Goal: Transaction & Acquisition: Subscribe to service/newsletter

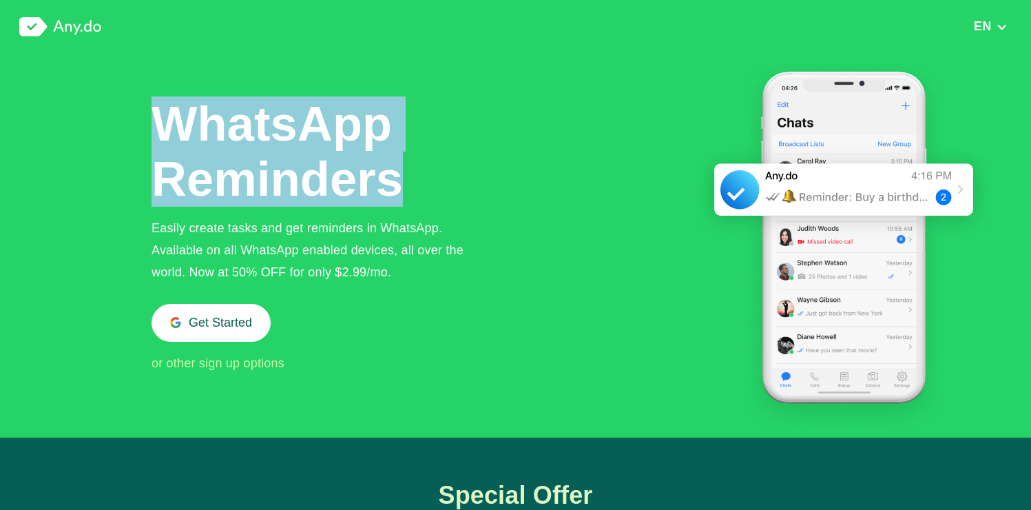
drag, startPoint x: 136, startPoint y: 114, endPoint x: 420, endPoint y: 183, distance: 292.7
click at [420, 183] on div "WhatsApp Reminders Easily create tasks and get reminders in WhatsApp. Available…" at bounding box center [319, 235] width 335 height 278
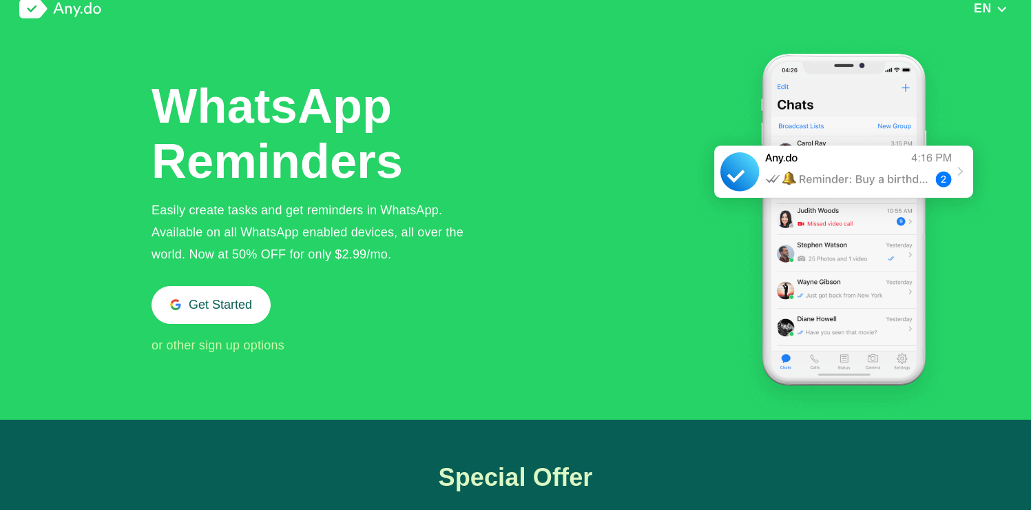
scroll to position [19, 0]
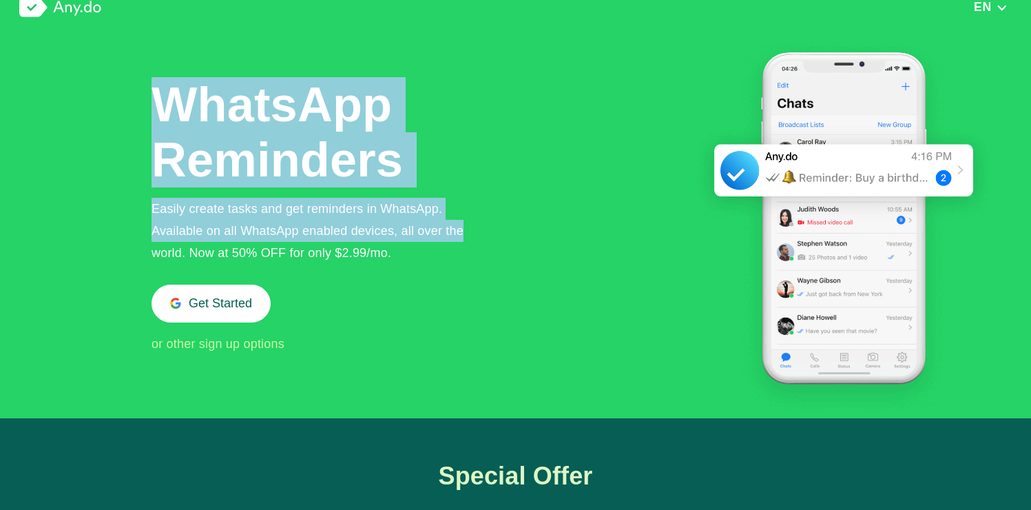
drag, startPoint x: 144, startPoint y: 198, endPoint x: 490, endPoint y: 230, distance: 347.3
click at [490, 230] on div "WhatsApp Reminders Easily create tasks and get reminders in WhatsApp. Available…" at bounding box center [572, 226] width 840 height 384
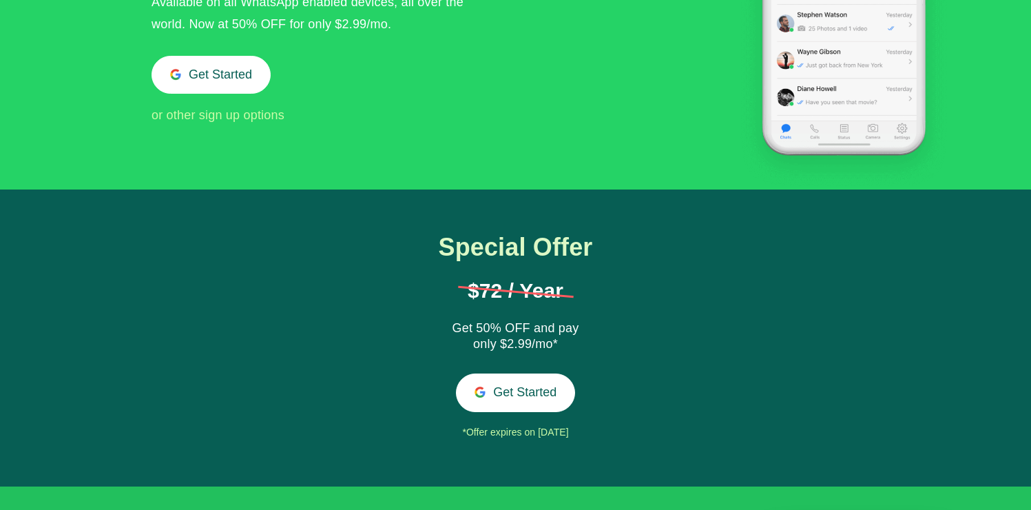
scroll to position [270, 0]
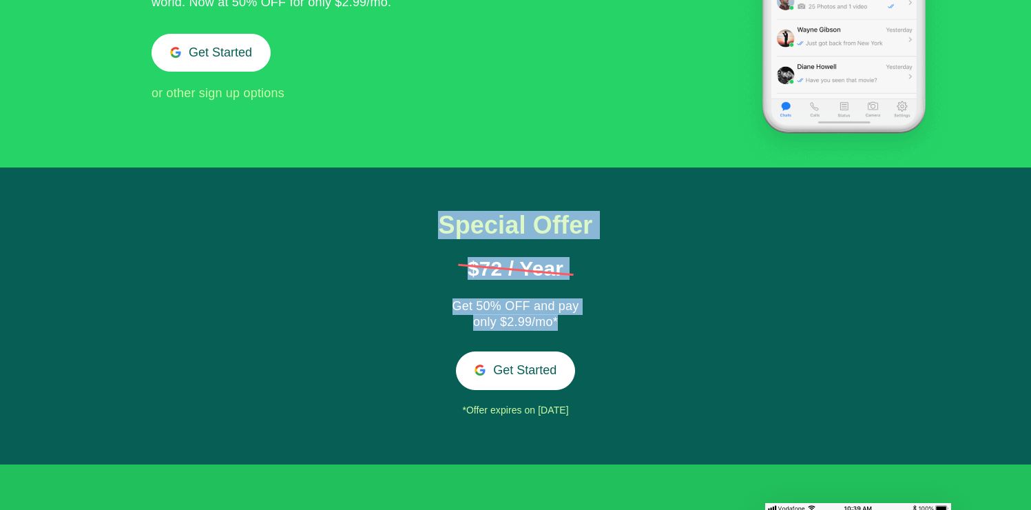
drag, startPoint x: 440, startPoint y: 236, endPoint x: 653, endPoint y: 327, distance: 231.7
click at [653, 327] on div "Special Offer $72 / Year Get 50% OFF and pay only $2.99/mo* Get Started *Offer …" at bounding box center [515, 316] width 1031 height 298
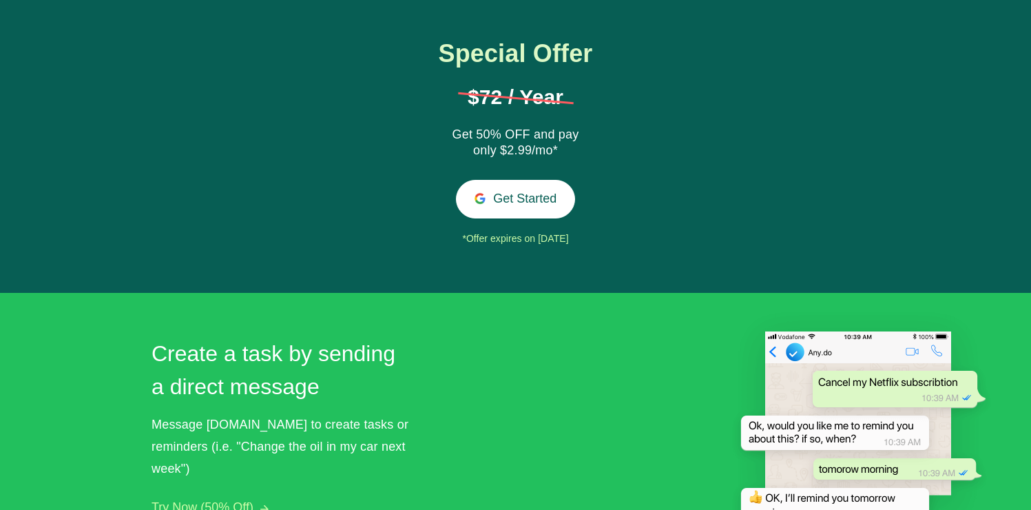
scroll to position [486, 0]
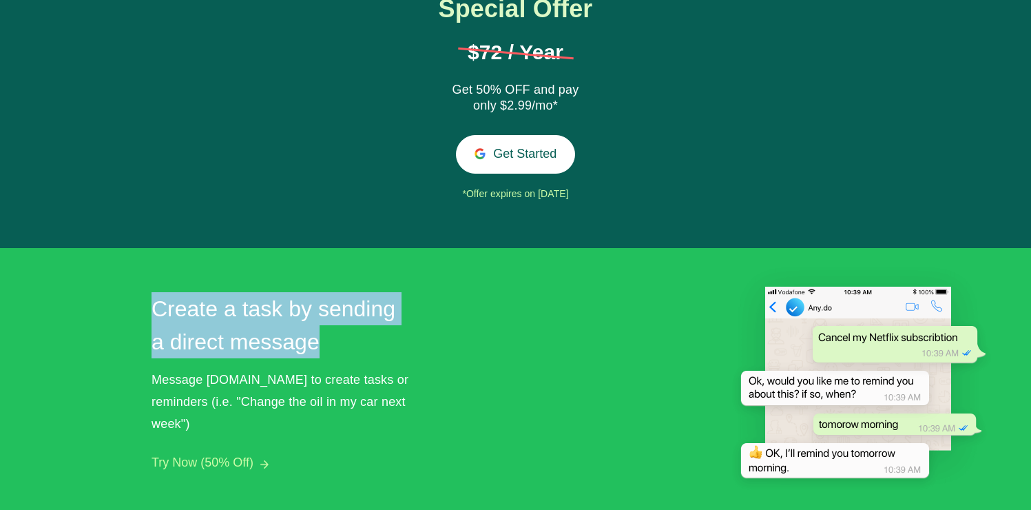
drag, startPoint x: 139, startPoint y: 300, endPoint x: 418, endPoint y: 345, distance: 282.5
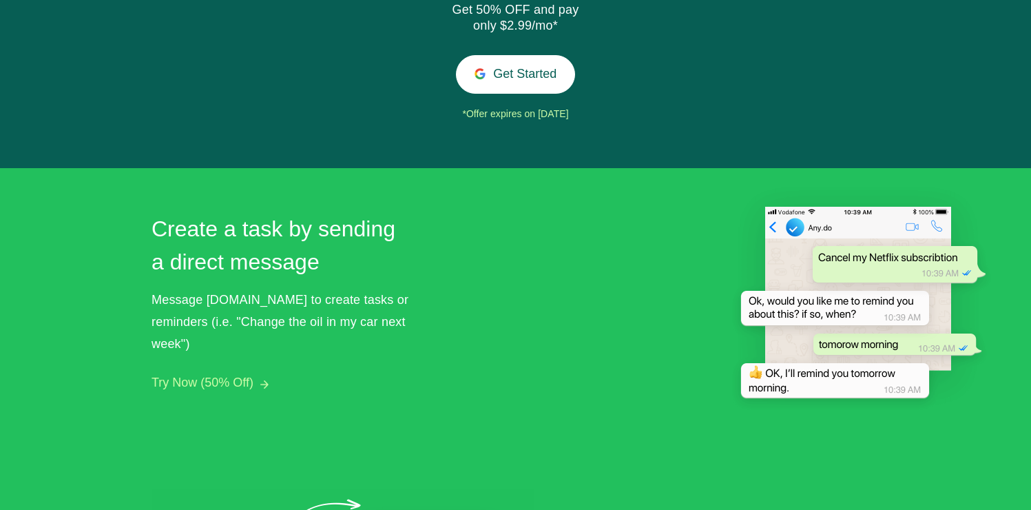
scroll to position [602, 0]
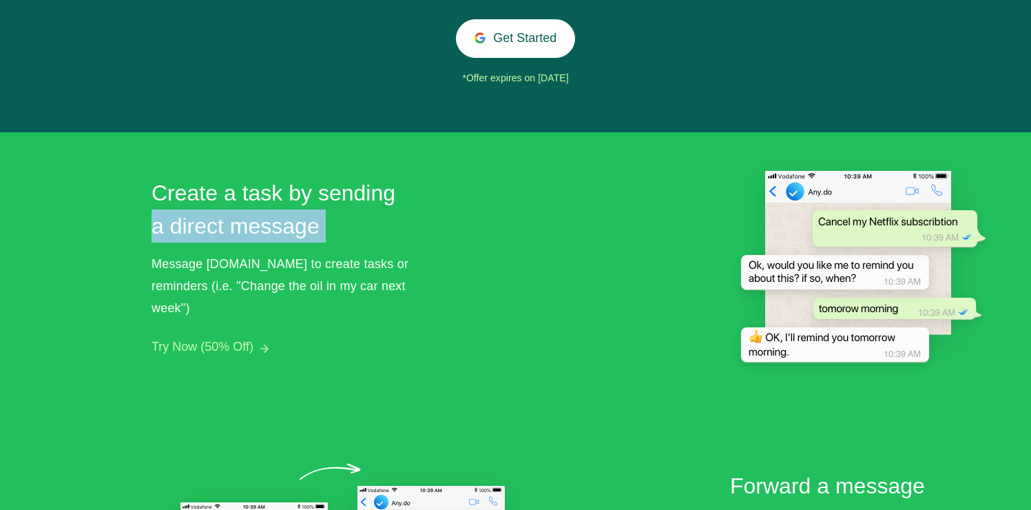
drag, startPoint x: 183, startPoint y: 229, endPoint x: 427, endPoint y: 262, distance: 246.7
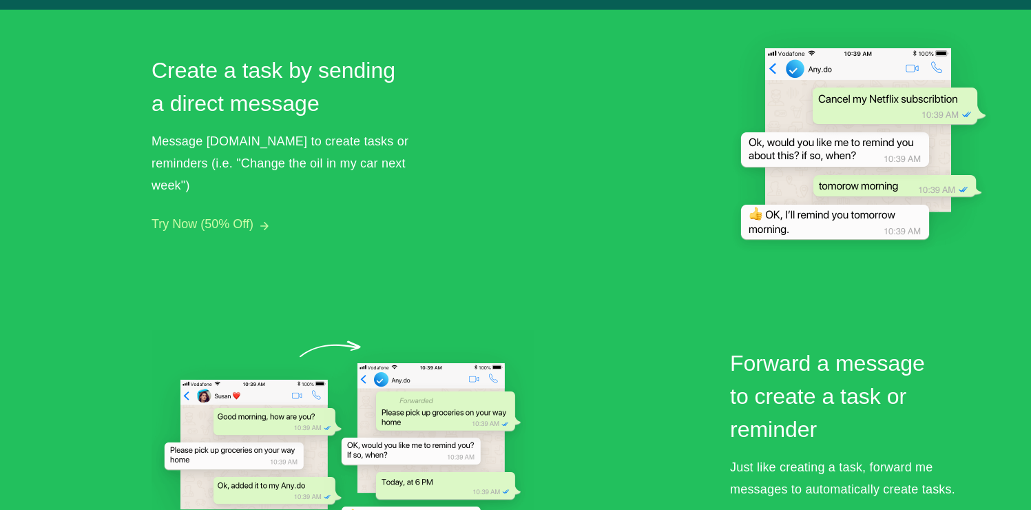
scroll to position [760, 0]
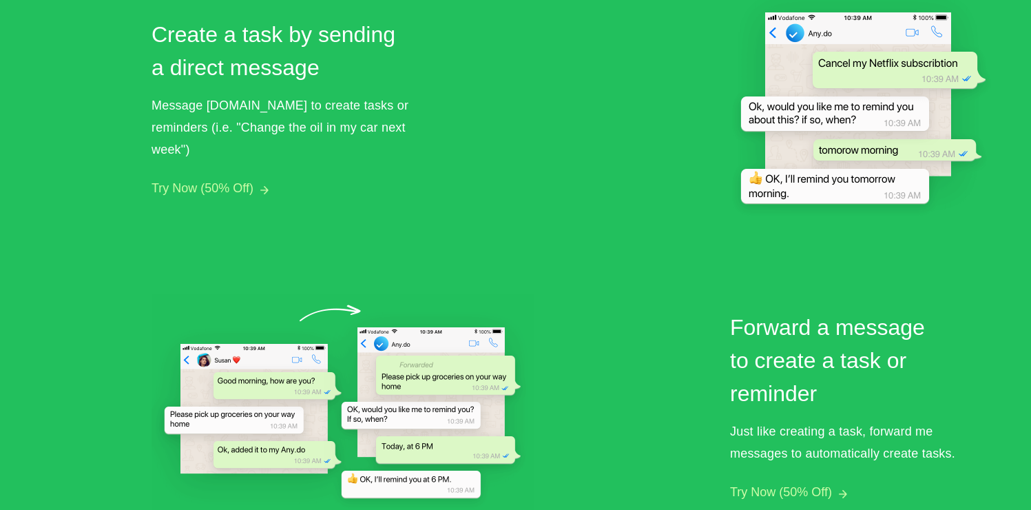
drag, startPoint x: 153, startPoint y: 180, endPoint x: 424, endPoint y: 180, distance: 271.4
click at [424, 180] on div "Create a task by sending a direct message Message Any.do to create tasks or rem…" at bounding box center [515, 387] width 1031 height 826
click at [424, 180] on div "Create a task by sending a direct message Message Any.do to create tasks or rem…" at bounding box center [572, 387] width 840 height 826
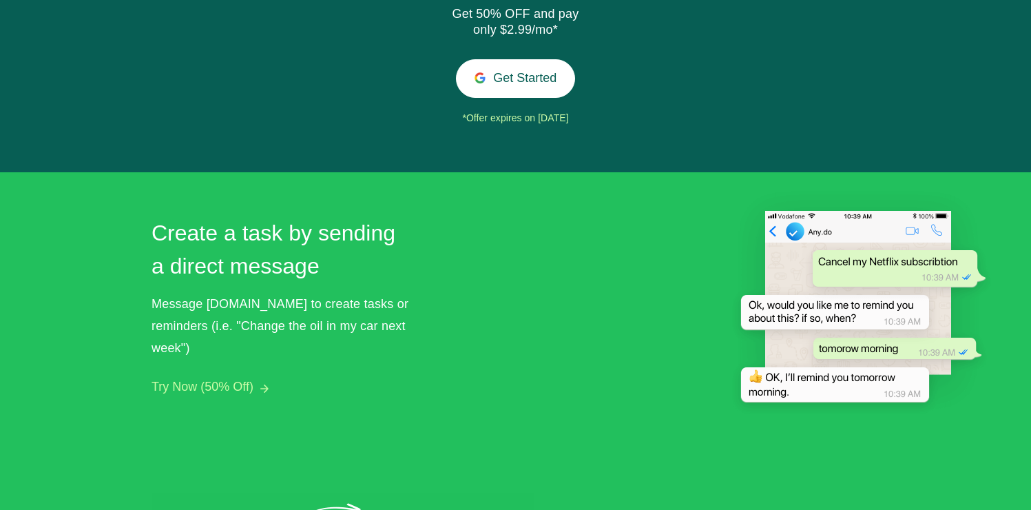
scroll to position [572, 0]
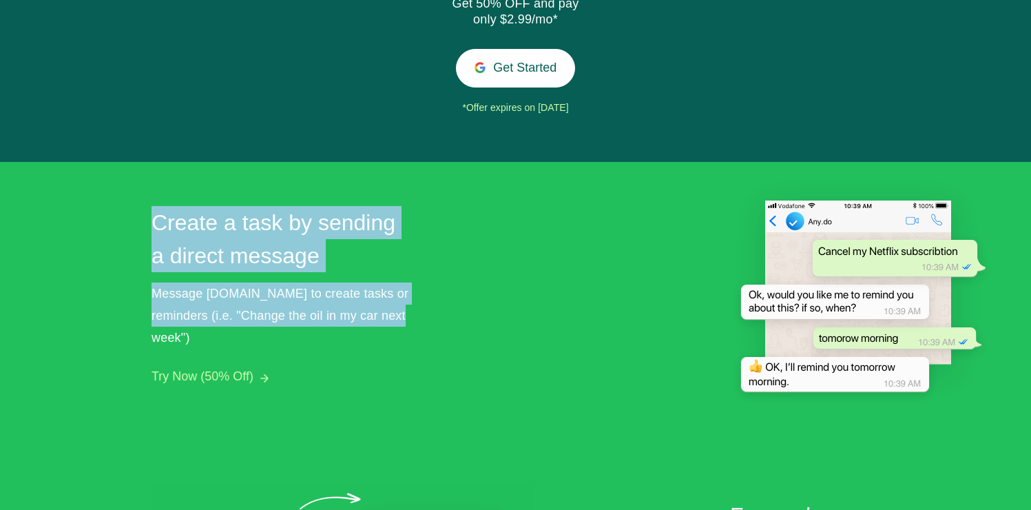
drag, startPoint x: 136, startPoint y: 208, endPoint x: 405, endPoint y: 322, distance: 292.6
click at [405, 322] on div "Message Any.do to create tasks or reminders (i.e. "Change the oil in my car nex…" at bounding box center [283, 315] width 262 height 66
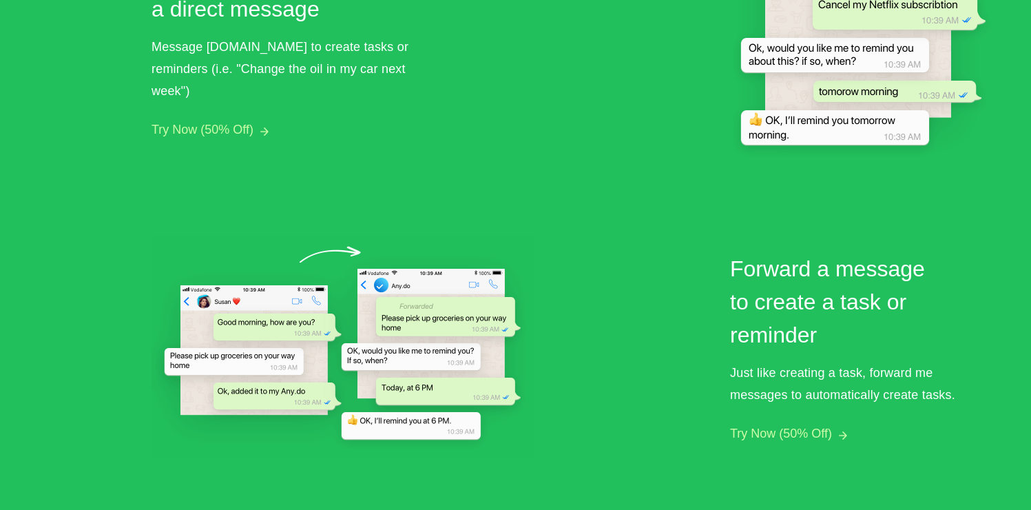
scroll to position [910, 0]
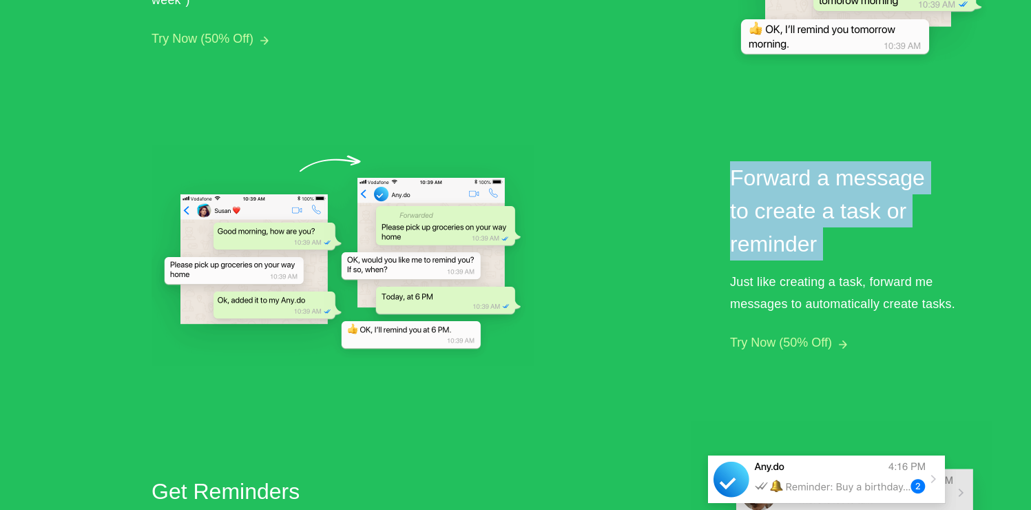
drag, startPoint x: 725, startPoint y: 175, endPoint x: 889, endPoint y: 266, distance: 186.8
click at [889, 266] on div "Create a task by sending a direct message Message Any.do to create tasks or rem…" at bounding box center [572, 237] width 840 height 826
click at [889, 266] on div "Forward a message to create a task or reminder Just like creating a task, forwa…" at bounding box center [861, 255] width 262 height 189
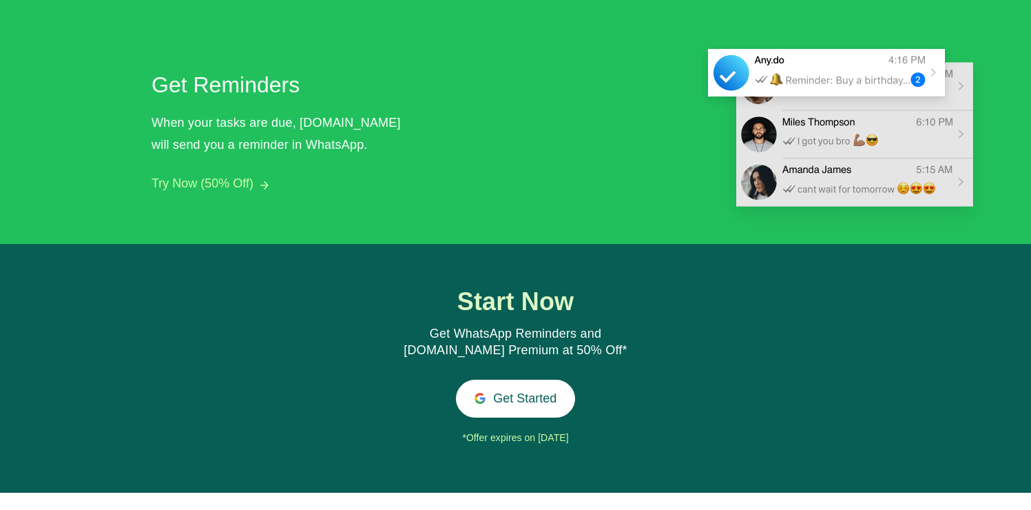
scroll to position [1318, 0]
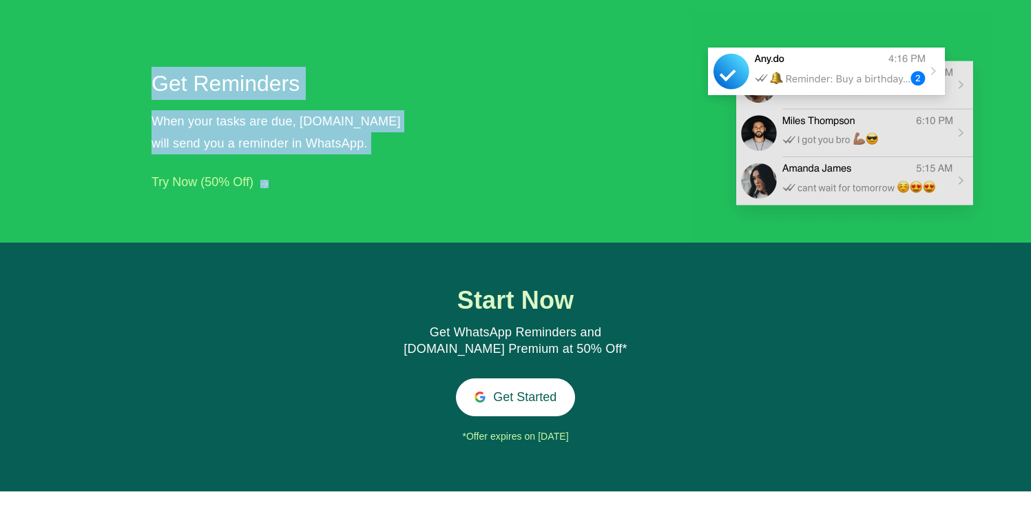
drag, startPoint x: 119, startPoint y: 92, endPoint x: 488, endPoint y: 196, distance: 382.7
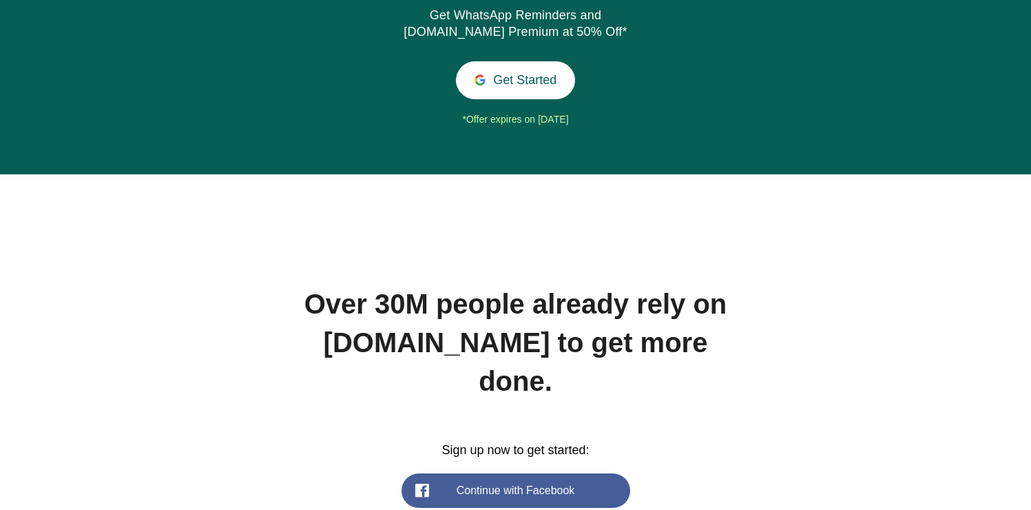
scroll to position [1763, 0]
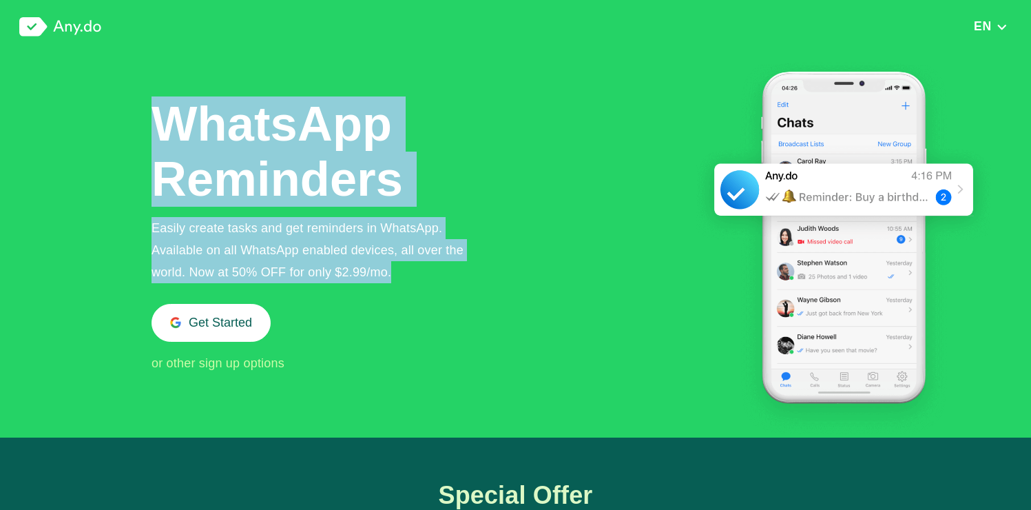
drag, startPoint x: 147, startPoint y: 124, endPoint x: 391, endPoint y: 278, distance: 288.5
click at [391, 278] on div "Easily create tasks and get reminders in WhatsApp. Available on all WhatsApp en…" at bounding box center [319, 250] width 335 height 66
drag, startPoint x: 128, startPoint y: 224, endPoint x: 479, endPoint y: 277, distance: 355.3
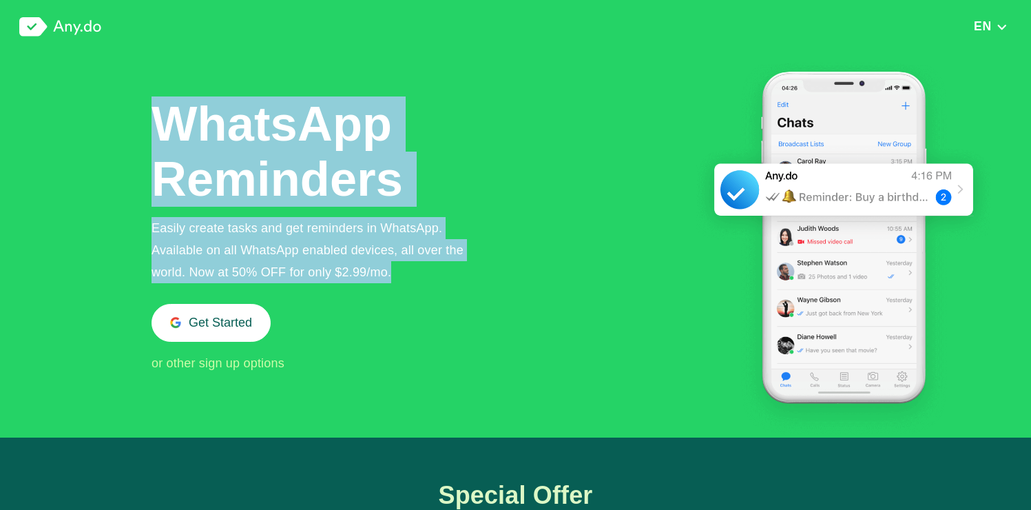
click at [479, 277] on div "Easily create tasks and get reminders in WhatsApp. Available on all WhatsApp en…" at bounding box center [319, 250] width 335 height 66
drag, startPoint x: 479, startPoint y: 277, endPoint x: 148, endPoint y: 247, distance: 332.6
click at [148, 247] on div at bounding box center [515, 264] width 1031 height 420
drag, startPoint x: 148, startPoint y: 247, endPoint x: 525, endPoint y: 295, distance: 379.8
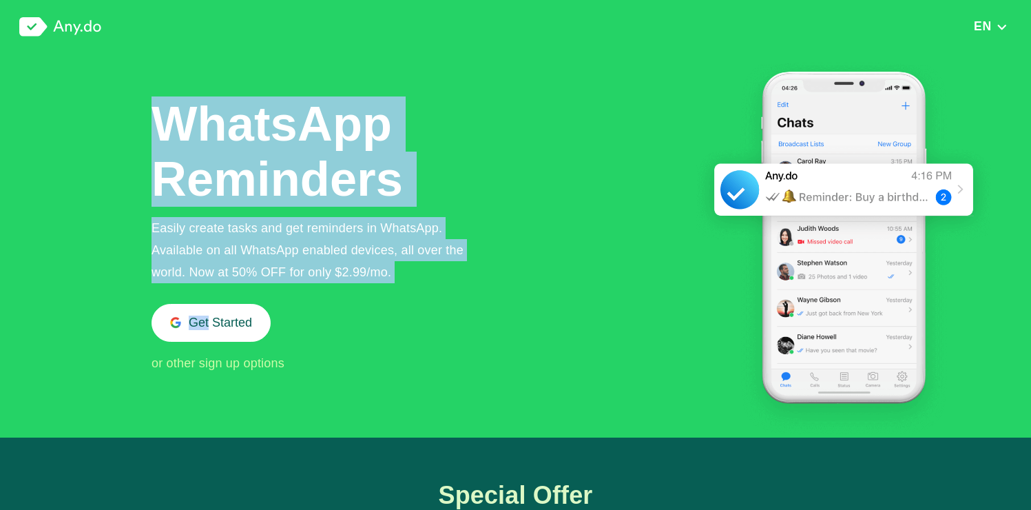
click at [525, 295] on div "WhatsApp Reminders Easily create tasks and get reminders in WhatsApp. Available…" at bounding box center [572, 246] width 840 height 384
drag, startPoint x: 152, startPoint y: 273, endPoint x: 392, endPoint y: 272, distance: 240.4
click at [392, 272] on div "Easily create tasks and get reminders in WhatsApp. Available on all WhatsApp en…" at bounding box center [319, 250] width 335 height 66
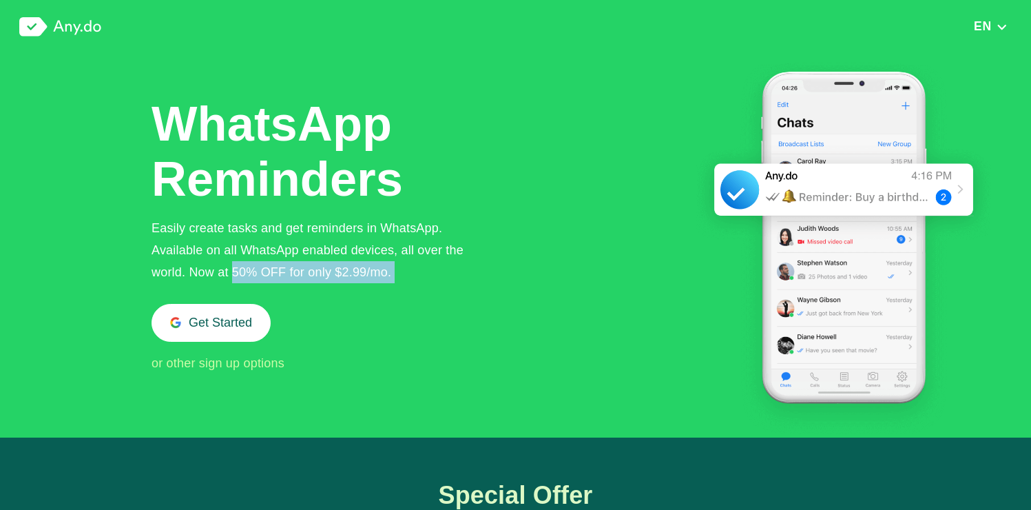
drag, startPoint x: 392, startPoint y: 272, endPoint x: 238, endPoint y: 272, distance: 154.3
click at [240, 272] on div "Easily create tasks and get reminders in WhatsApp. Available on all WhatsApp en…" at bounding box center [319, 250] width 335 height 66
drag, startPoint x: 238, startPoint y: 272, endPoint x: 490, endPoint y: 280, distance: 252.9
click at [490, 280] on div "WhatsApp Reminders Easily create tasks and get reminders in WhatsApp. Available…" at bounding box center [572, 246] width 840 height 384
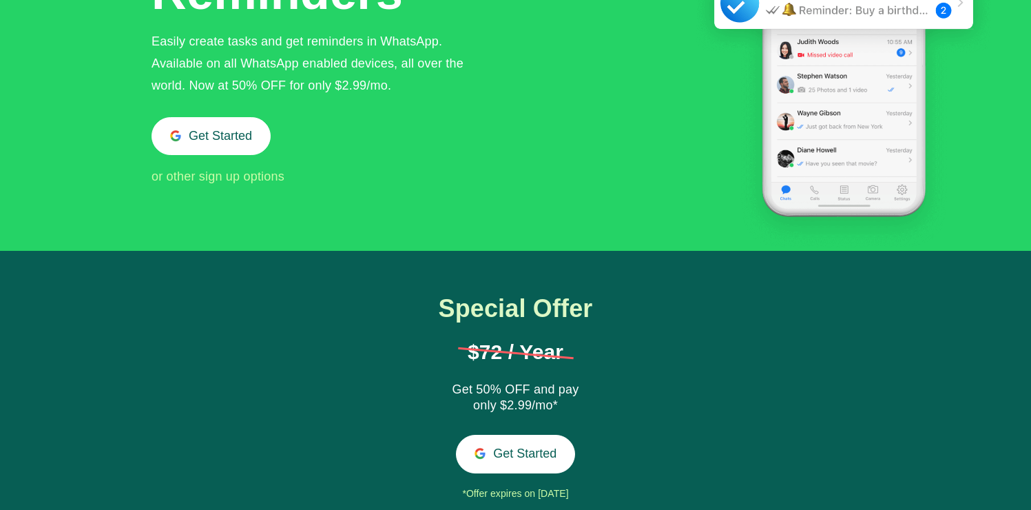
scroll to position [195, 0]
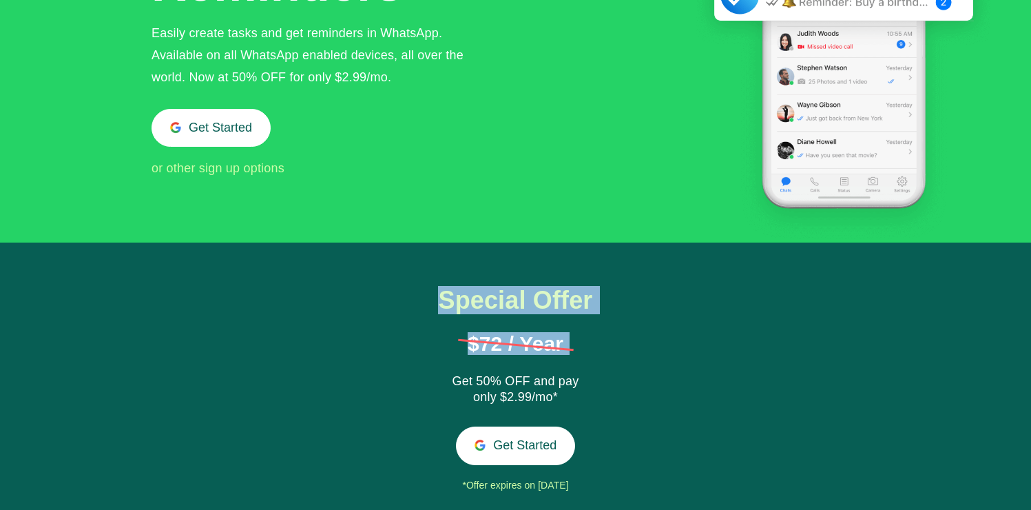
drag, startPoint x: 435, startPoint y: 291, endPoint x: 619, endPoint y: 368, distance: 200.1
click at [619, 368] on div "Special Offer $72 / Year Get 50% OFF and pay only $2.99/mo* Get Started *Offer …" at bounding box center [515, 391] width 215 height 209
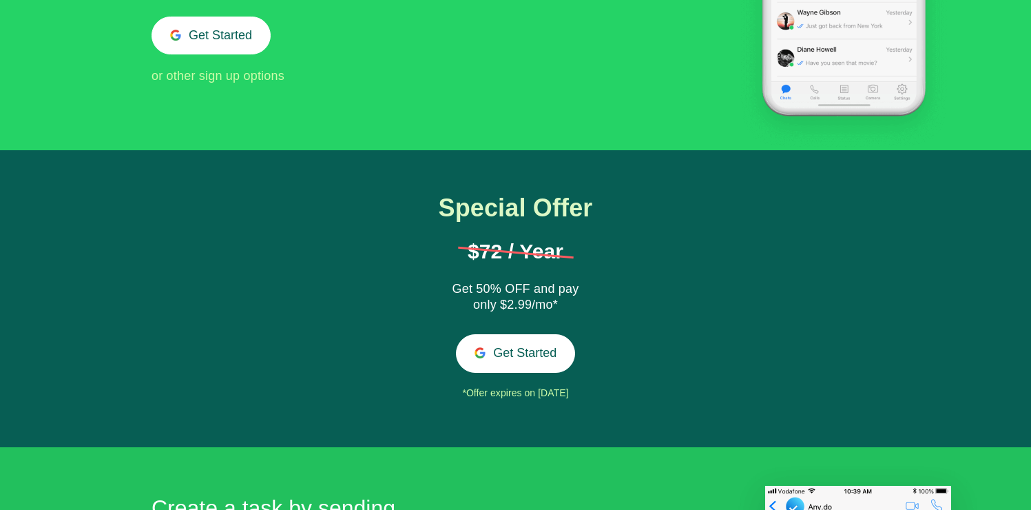
scroll to position [309, 0]
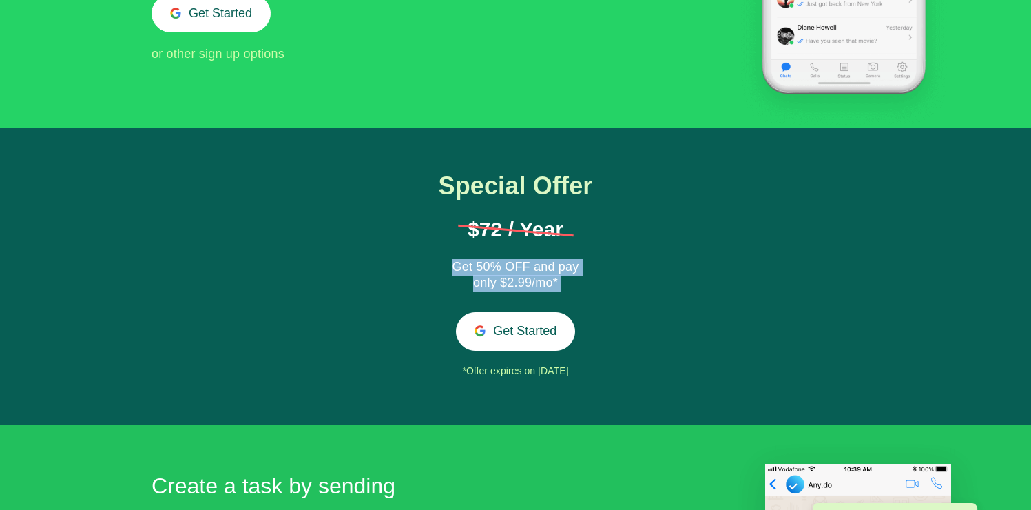
drag, startPoint x: 586, startPoint y: 300, endPoint x: 426, endPoint y: 272, distance: 162.9
click at [426, 272] on div "Special Offer $72 / Year Get 50% OFF and pay only $2.99/mo* Get Started *Offer …" at bounding box center [515, 276] width 215 height 209
drag, startPoint x: 426, startPoint y: 272, endPoint x: 626, endPoint y: 295, distance: 201.8
click at [626, 295] on div "Special Offer $72 / Year Get 50% OFF and pay only $2.99/mo* Get Started *Offer …" at bounding box center [515, 277] width 1031 height 298
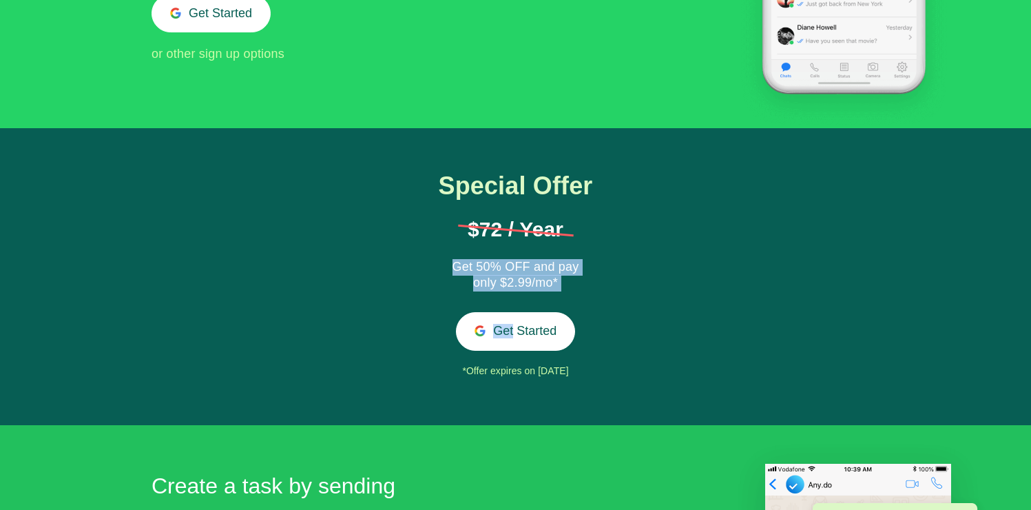
click at [626, 295] on div "Special Offer $72 / Year Get 50% OFF and pay only $2.99/mo* Get Started *Offer …" at bounding box center [515, 277] width 1031 height 298
drag, startPoint x: 626, startPoint y: 295, endPoint x: 437, endPoint y: 276, distance: 190.4
click at [437, 276] on div "Special Offer $72 / Year Get 50% OFF and pay only $2.99/mo* Get Started *Offer …" at bounding box center [515, 277] width 1031 height 298
click at [437, 276] on div "Special Offer $72 / Year Get 50% OFF and pay only $2.99/mo* Get Started *Offer …" at bounding box center [515, 276] width 215 height 209
drag, startPoint x: 437, startPoint y: 267, endPoint x: 616, endPoint y: 281, distance: 179.6
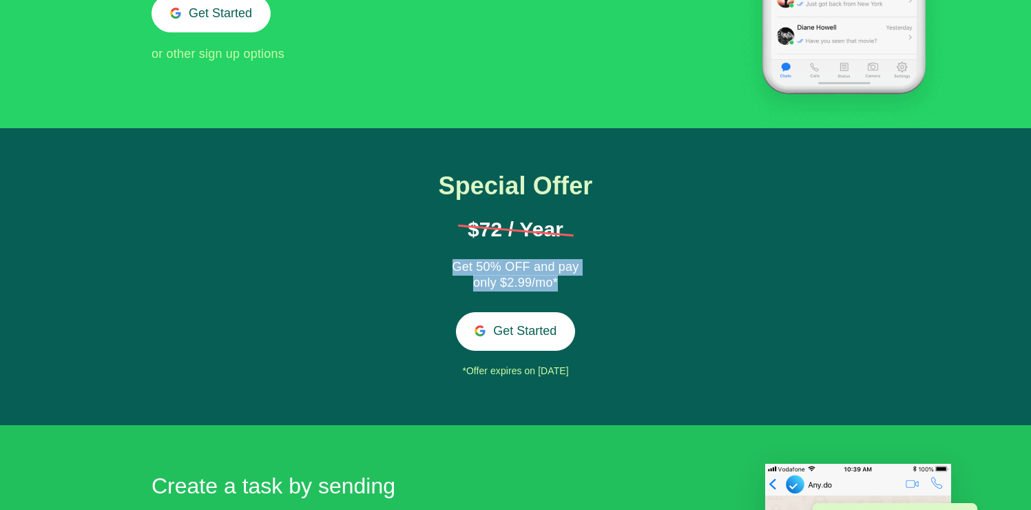
click at [616, 281] on div "Special Offer $72 / Year Get 50% OFF and pay only $2.99/mo* Get Started *Offer …" at bounding box center [515, 276] width 215 height 209
drag, startPoint x: 616, startPoint y: 281, endPoint x: 444, endPoint y: 266, distance: 172.9
click at [444, 266] on div "Special Offer $72 / Year Get 50% OFF and pay only $2.99/mo* Get Started *Offer …" at bounding box center [515, 276] width 215 height 209
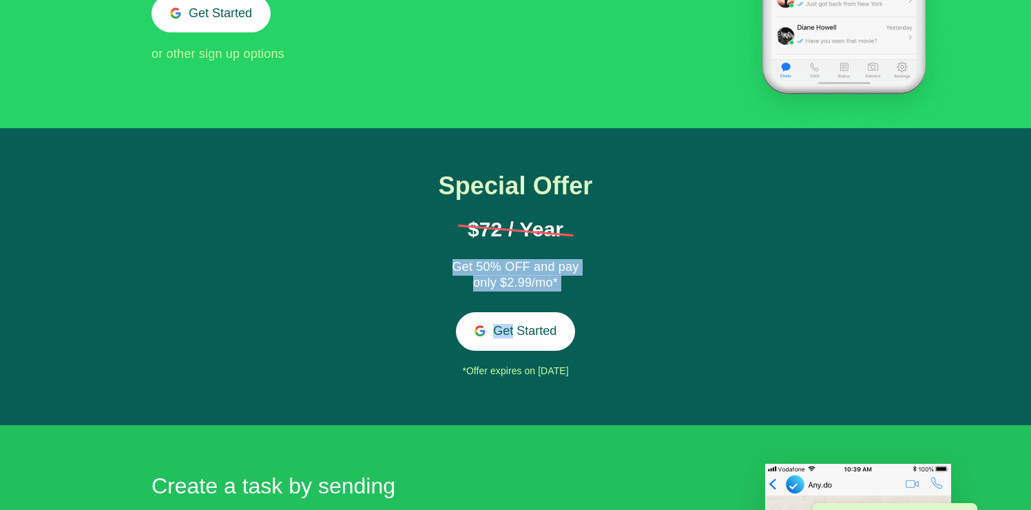
drag, startPoint x: 444, startPoint y: 266, endPoint x: 594, endPoint y: 301, distance: 154.9
click at [594, 301] on div "Special Offer $72 / Year Get 50% OFF and pay only $2.99/mo* Get Started *Offer …" at bounding box center [515, 276] width 215 height 209
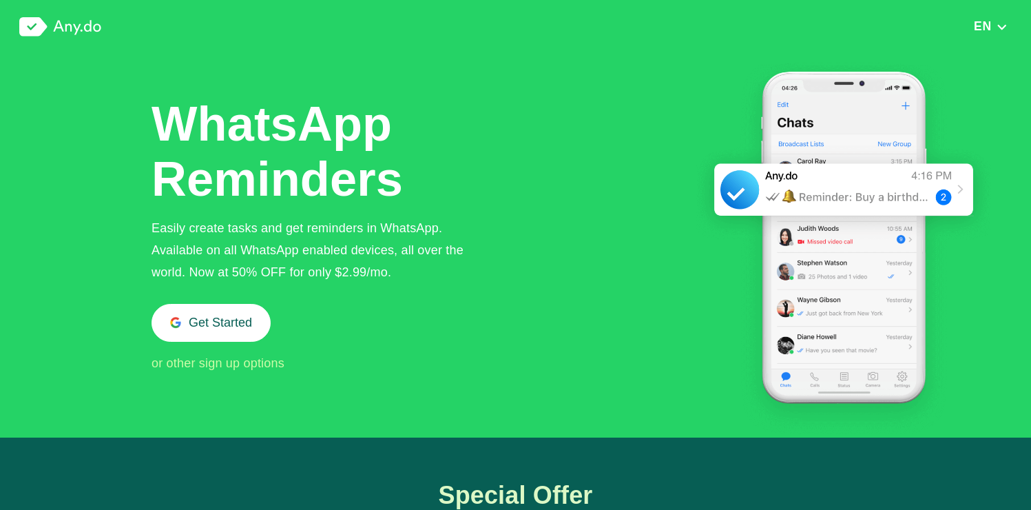
click at [984, 26] on span "EN" at bounding box center [983, 26] width 18 height 14
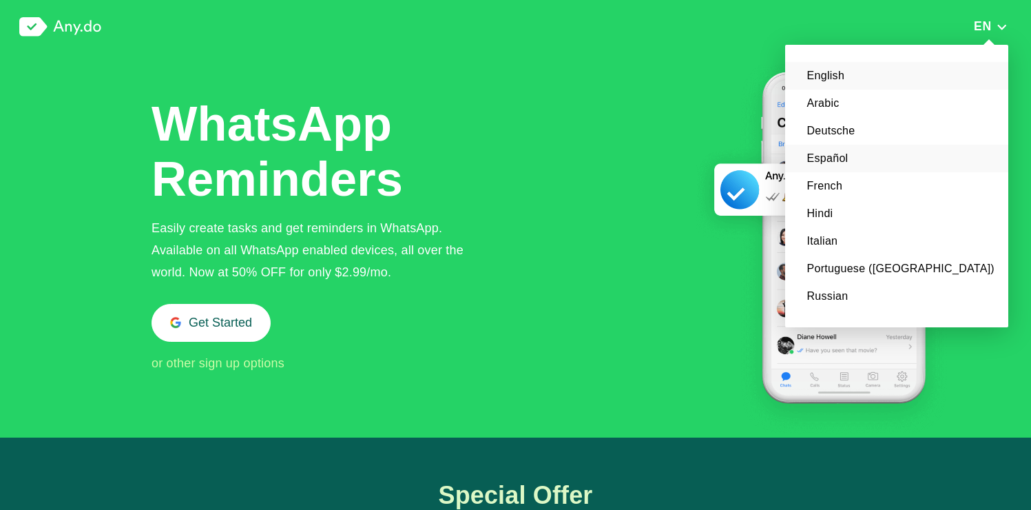
click at [934, 148] on li "Español" at bounding box center [896, 159] width 223 height 28
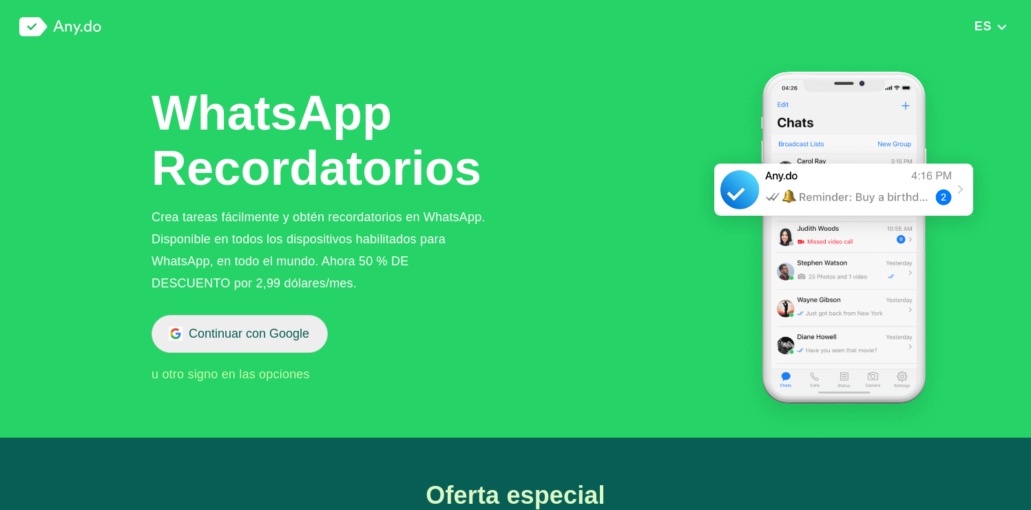
click at [206, 328] on button "Continuar con Google" at bounding box center [240, 334] width 176 height 38
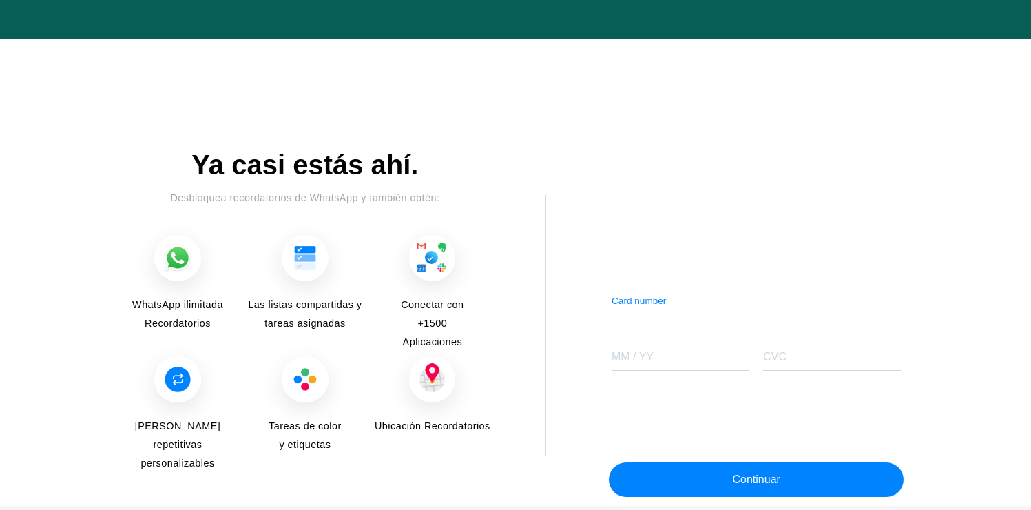
scroll to position [1681, 0]
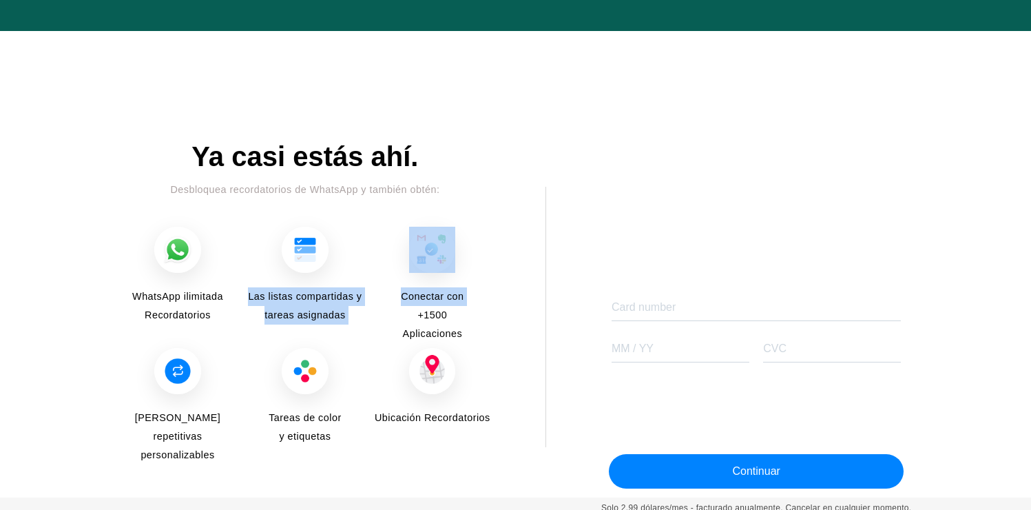
drag, startPoint x: 243, startPoint y: 296, endPoint x: 377, endPoint y: 314, distance: 134.8
click at [377, 314] on div "WhatsApp ilimitada Recordatorios Las listas compartidas y tareas asignadas Cone…" at bounding box center [305, 337] width 371 height 220
click at [377, 314] on div "Conectar con +1500 Aplicaciones" at bounding box center [432, 276] width 116 height 99
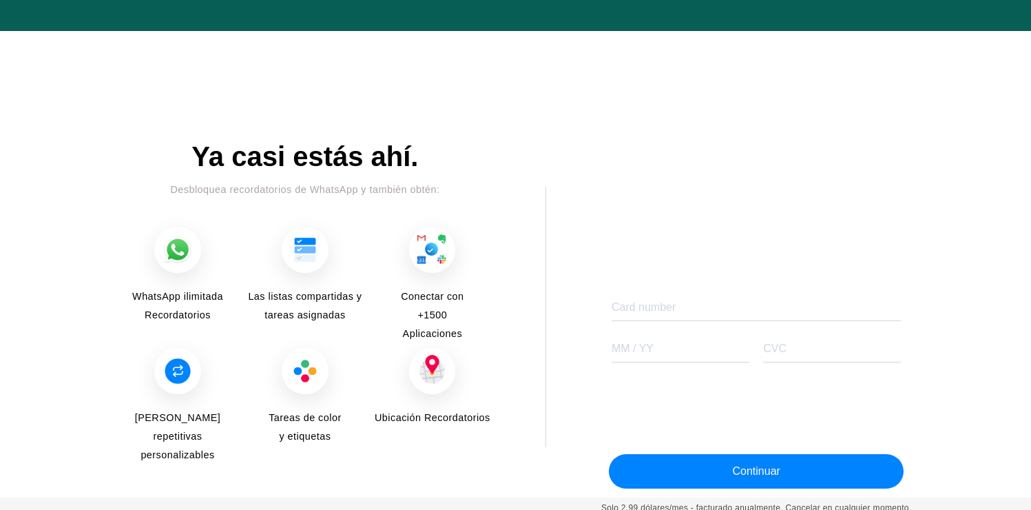
drag, startPoint x: 161, startPoint y: 179, endPoint x: 425, endPoint y: 179, distance: 263.8
click at [424, 180] on div "Ya casi estás ahí. Desbloquea recordatorios de WhatsApp y también obtén:" at bounding box center [305, 170] width 371 height 58
click at [425, 179] on div "Ya casi estás ahí. Desbloquea recordatorios de WhatsApp y también obtén:" at bounding box center [305, 170] width 371 height 58
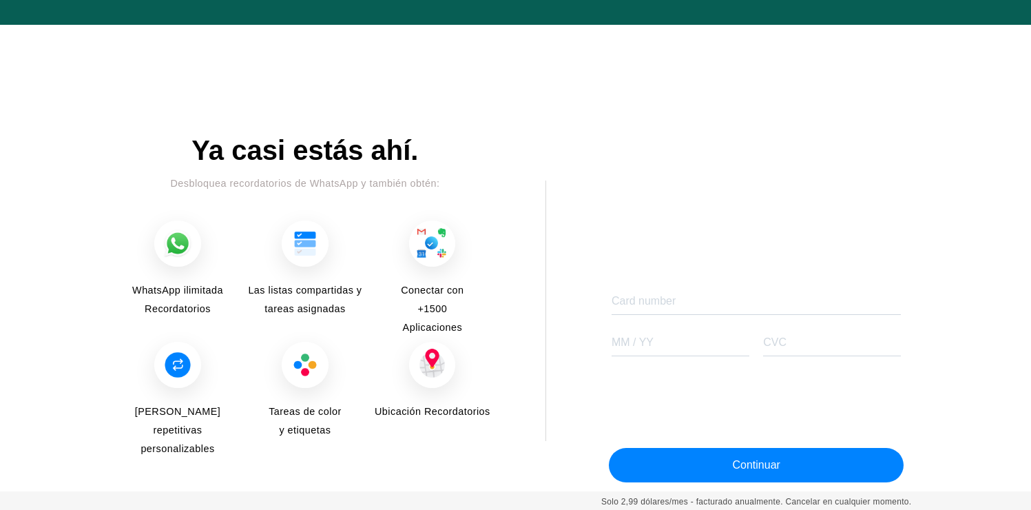
click at [644, 289] on div "Card number" at bounding box center [757, 297] width 290 height 34
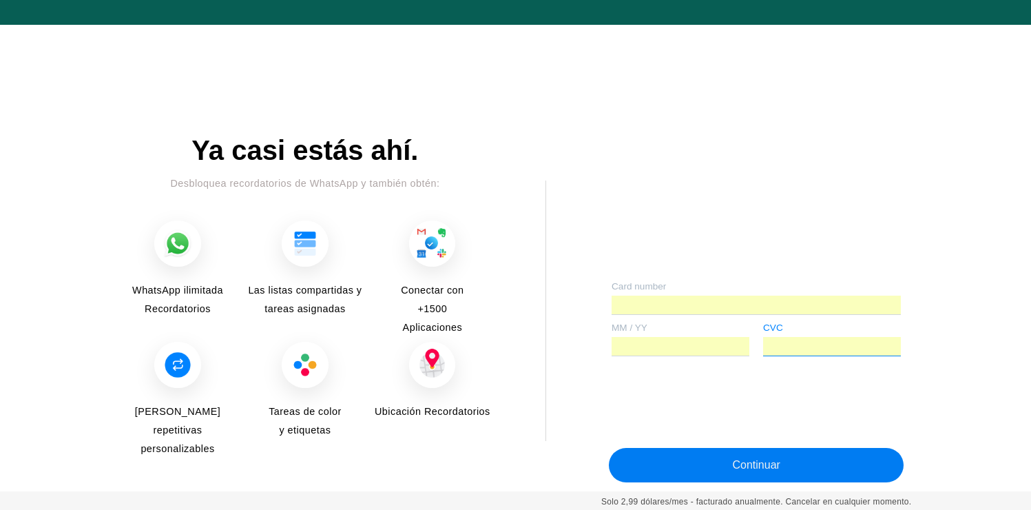
click at [737, 450] on button "Continuar" at bounding box center [756, 465] width 295 height 34
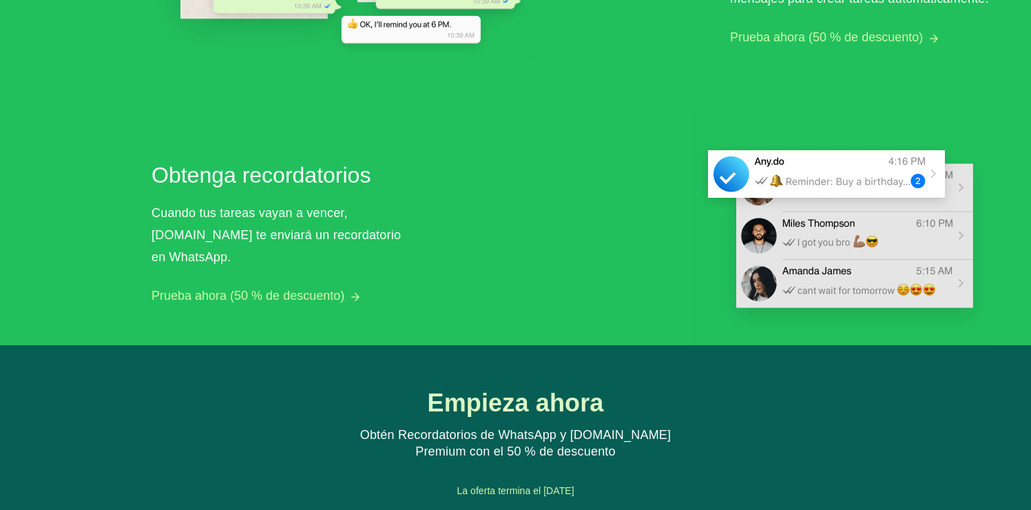
scroll to position [1328, 0]
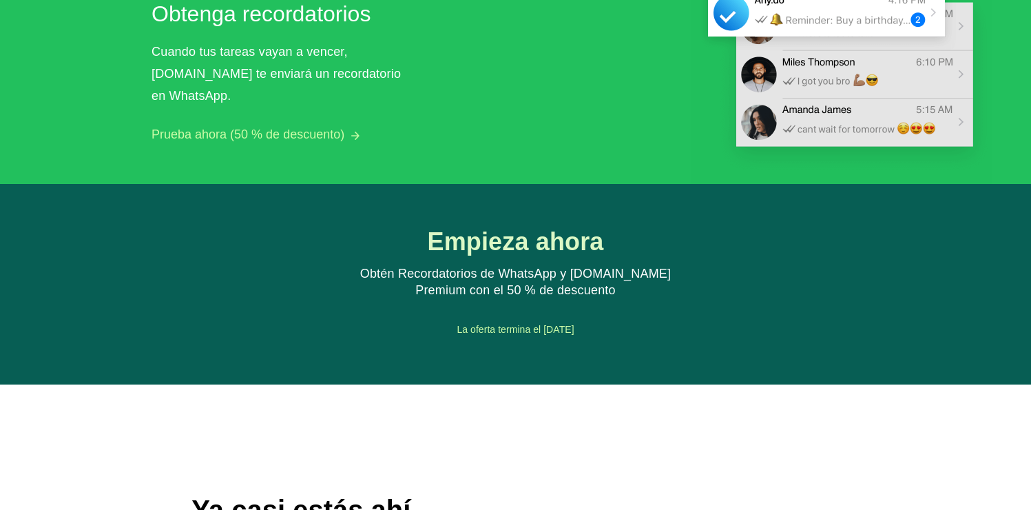
drag, startPoint x: 420, startPoint y: 331, endPoint x: 725, endPoint y: 331, distance: 305.1
click at [725, 331] on div "La oferta termina el [DATE]" at bounding box center [515, 330] width 515 height 21
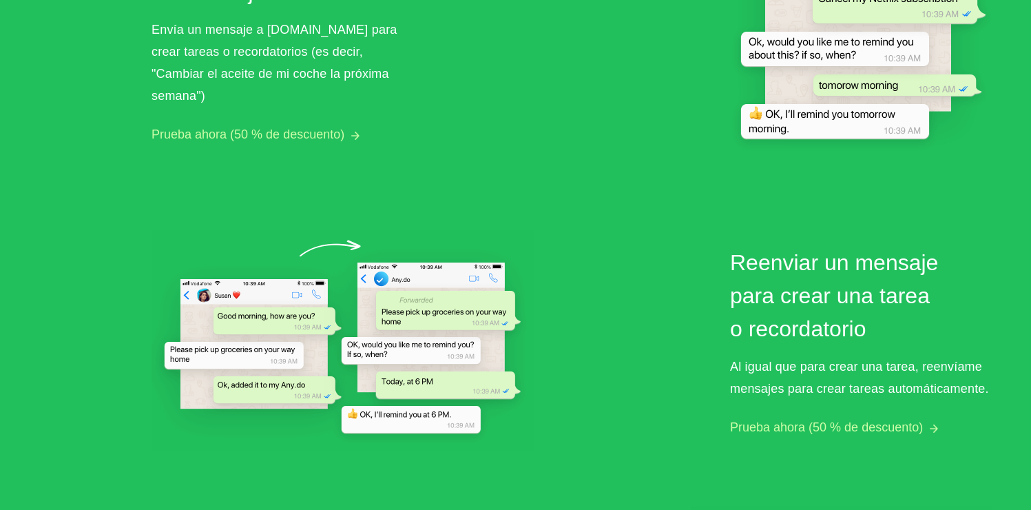
scroll to position [581, 0]
